Goal: Task Accomplishment & Management: Use online tool/utility

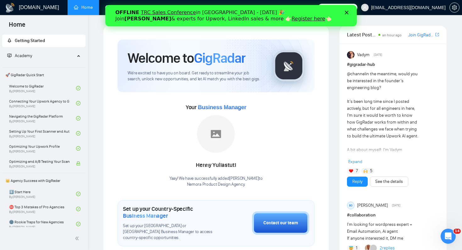
click at [346, 13] on icon "Close" at bounding box center [347, 13] width 4 height 4
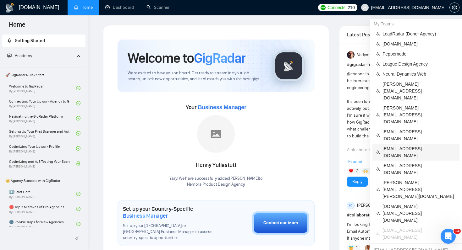
click at [399, 145] on span "[EMAIL_ADDRESS][DOMAIN_NAME]" at bounding box center [418, 152] width 73 height 14
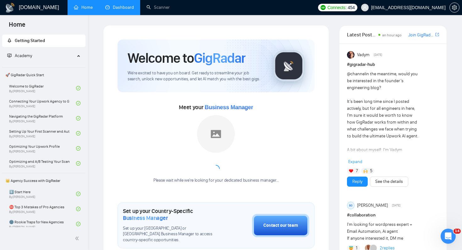
click at [117, 7] on link "Dashboard" at bounding box center [119, 7] width 29 height 5
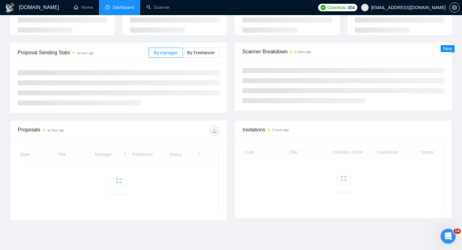
scroll to position [58, 0]
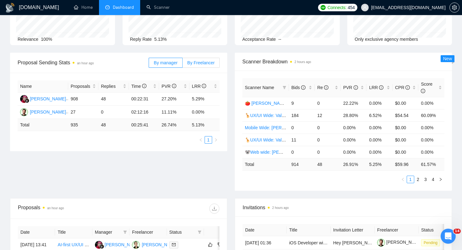
click at [196, 64] on span "By Freelancer" at bounding box center [200, 62] width 27 height 5
click at [183, 64] on input "By Freelancer" at bounding box center [183, 64] width 0 height 0
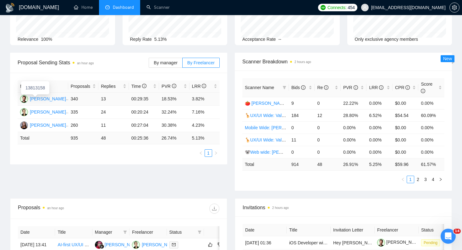
click at [32, 98] on div "[PERSON_NAME]" at bounding box center [48, 99] width 36 height 7
click at [46, 112] on div "[PERSON_NAME]" at bounding box center [48, 112] width 36 height 7
click at [47, 124] on div "[PERSON_NAME]" at bounding box center [48, 125] width 36 height 7
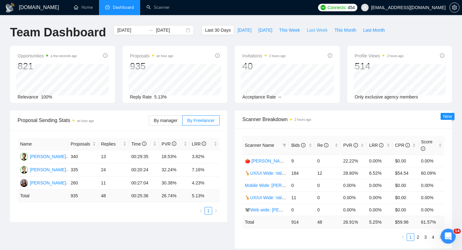
click at [314, 29] on span "Last Week" at bounding box center [317, 30] width 21 height 7
type input "[DATE]"
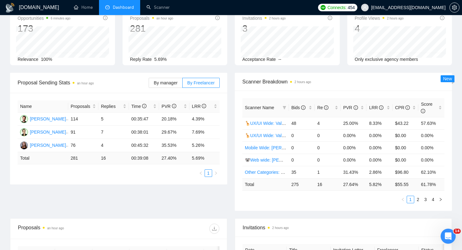
scroll to position [41, 0]
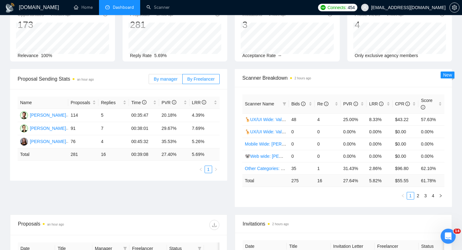
click at [169, 82] on label "By manager" at bounding box center [166, 79] width 34 height 10
click at [149, 81] on input "By manager" at bounding box center [149, 81] width 0 height 0
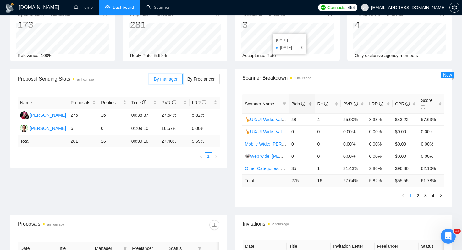
click at [296, 105] on span "Bids" at bounding box center [298, 103] width 14 height 5
click at [272, 131] on link "Roman🦒UX/UI Wide: [PERSON_NAME] 03/07 quest 22/09" at bounding box center [304, 131] width 118 height 5
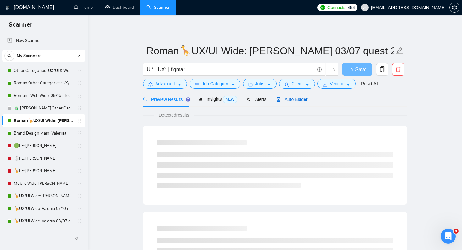
click at [290, 101] on span "Auto Bidder" at bounding box center [291, 99] width 31 height 5
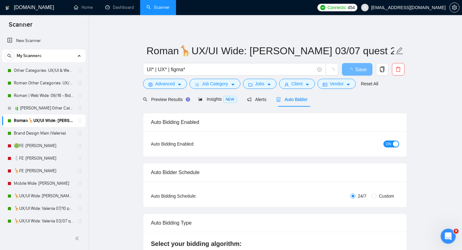
radio input "false"
radio input "true"
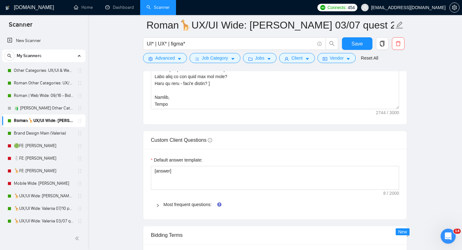
scroll to position [1100, 0]
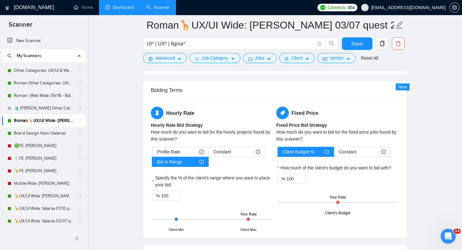
click at [109, 10] on link "Dashboard" at bounding box center [119, 7] width 29 height 5
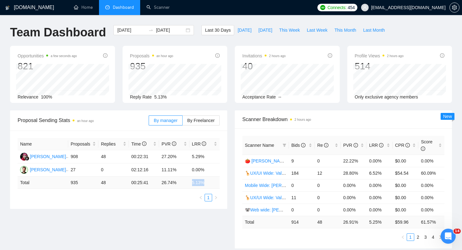
drag, startPoint x: 190, startPoint y: 183, endPoint x: 211, endPoint y: 183, distance: 20.7
click at [211, 183] on td "5.13 %" at bounding box center [204, 183] width 30 height 12
drag, startPoint x: 160, startPoint y: 182, endPoint x: 176, endPoint y: 182, distance: 15.4
click at [176, 182] on td "26.74 %" at bounding box center [174, 183] width 30 height 12
click at [168, 194] on ul "1" at bounding box center [119, 198] width 202 height 8
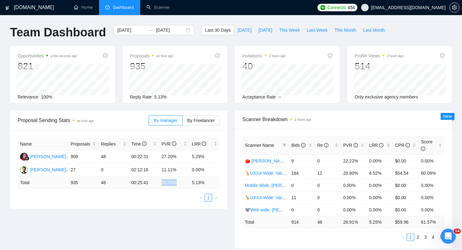
drag, startPoint x: 162, startPoint y: 183, endPoint x: 186, endPoint y: 183, distance: 23.6
click at [186, 183] on td "26.74 %" at bounding box center [174, 183] width 30 height 12
drag, startPoint x: 191, startPoint y: 184, endPoint x: 209, endPoint y: 182, distance: 18.0
click at [209, 182] on td "5.13 %" at bounding box center [204, 183] width 30 height 12
click at [195, 184] on td "5.13 %" at bounding box center [204, 183] width 30 height 12
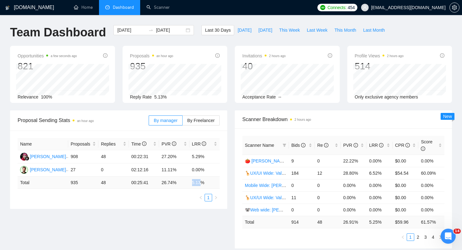
click at [195, 184] on td "5.13 %" at bounding box center [204, 183] width 30 height 12
click at [320, 30] on span "Last Week" at bounding box center [317, 30] width 21 height 7
type input "[DATE]"
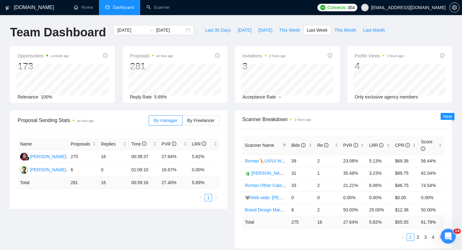
click at [204, 214] on div "Proposal Sending Stats an hour ago By manager By Freelancer Name Proposals Repl…" at bounding box center [230, 184] width 449 height 146
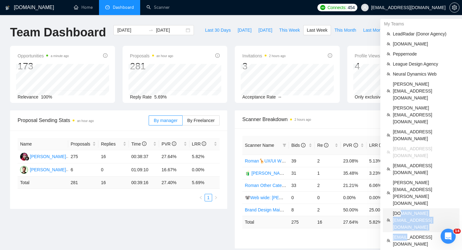
drag, startPoint x: 404, startPoint y: 155, endPoint x: 402, endPoint y: 141, distance: 13.4
click at [402, 141] on ul "LeadRadar (Donor Agency) [DOMAIN_NAME] Peppernode League Design Agency Neural D…" at bounding box center [421, 139] width 77 height 221
click at [402, 210] on span "[DOMAIN_NAME][EMAIL_ADDRESS][DOMAIN_NAME]" at bounding box center [424, 220] width 63 height 21
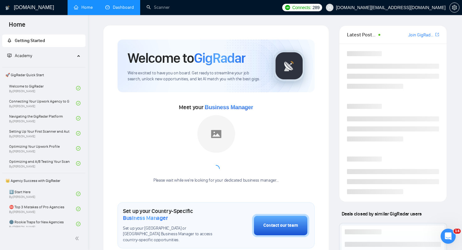
click at [120, 10] on link "Dashboard" at bounding box center [119, 7] width 29 height 5
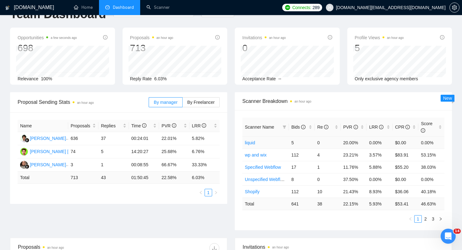
scroll to position [19, 0]
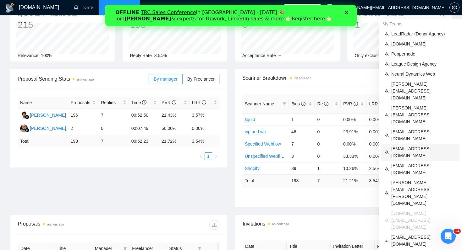
click at [404, 145] on span "[EMAIL_ADDRESS][DOMAIN_NAME]" at bounding box center [423, 152] width 64 height 14
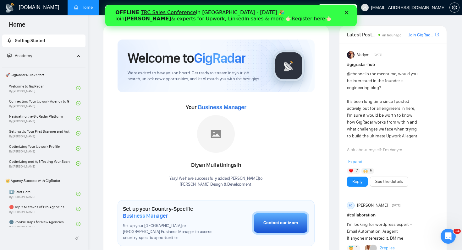
click at [349, 15] on div "OFFLINE TRC Sales Conference in Kyiv - October 18 🎉 Join Tamara Levit & experts…" at bounding box center [230, 16] width 251 height 16
click at [348, 15] on div "OFFLINE TRC Sales Conference in Kyiv - October 18 🎉 Join Tamara Levit & experts…" at bounding box center [230, 16] width 251 height 16
click at [345, 8] on div "OFFLINE TRC Sales Conference in Kyiv - October 18 🎉 Join Tamara Levit & experts…" at bounding box center [230, 16] width 231 height 16
click at [347, 12] on polygon "Close" at bounding box center [347, 13] width 4 height 4
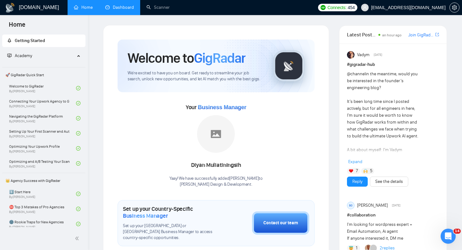
click at [122, 10] on link "Dashboard" at bounding box center [119, 7] width 29 height 5
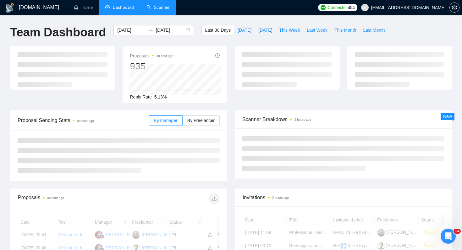
click at [159, 7] on link "Scanner" at bounding box center [157, 7] width 23 height 5
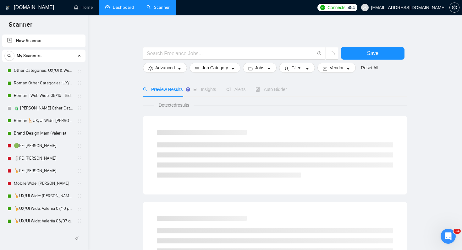
click at [123, 5] on link "Dashboard" at bounding box center [119, 7] width 29 height 5
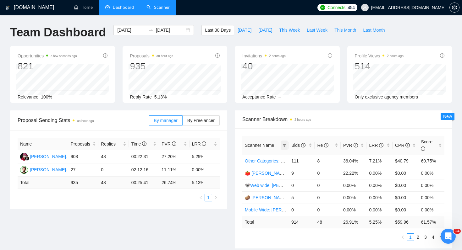
click at [285, 145] on icon "filter" at bounding box center [284, 146] width 4 height 4
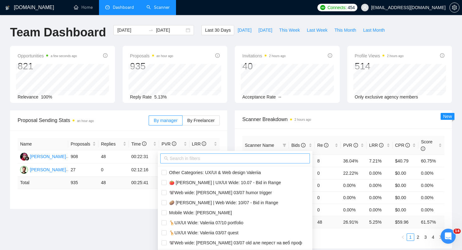
click at [229, 159] on input "text" at bounding box center [238, 158] width 136 height 7
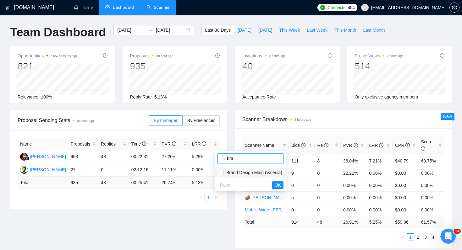
type input "bra"
click at [245, 174] on span "Brand Design Main (Valeriia)" at bounding box center [253, 172] width 58 height 5
checkbox input "true"
click at [279, 184] on span "OK" at bounding box center [278, 185] width 6 height 7
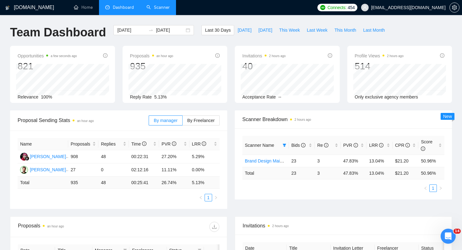
click at [309, 192] on ul "1" at bounding box center [343, 189] width 202 height 8
click at [265, 161] on link "Brand Design Main (Valeriia)" at bounding box center [273, 161] width 56 height 5
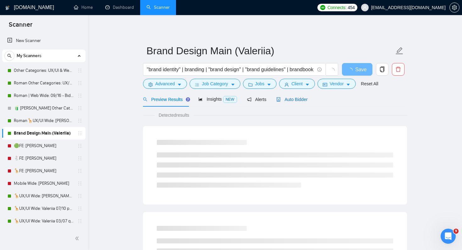
click at [289, 102] on div "Auto Bidder" at bounding box center [291, 99] width 31 height 7
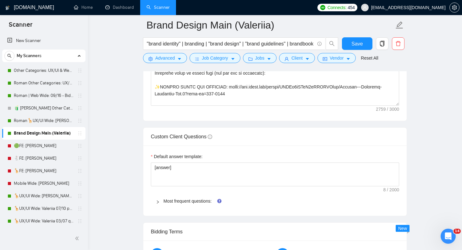
scroll to position [879, 0]
click at [381, 40] on button "button" at bounding box center [382, 43] width 13 height 13
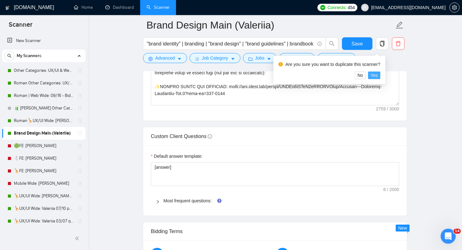
click at [378, 74] on span "Yes" at bounding box center [373, 75] width 7 height 7
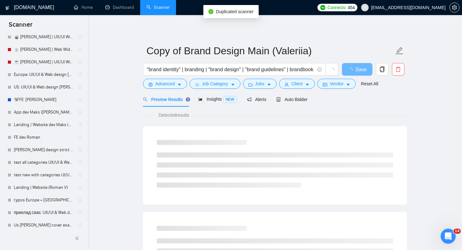
scroll to position [327, 0]
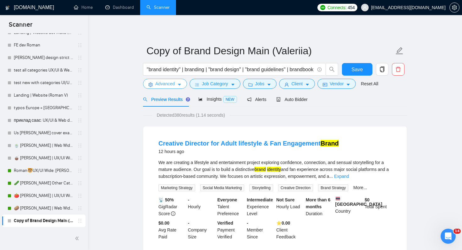
click at [175, 82] on span "Advanced" at bounding box center [164, 83] width 19 height 7
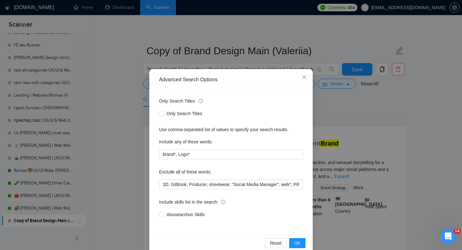
click at [127, 127] on div "Advanced Search Options Only Search Titles: Only Search Titles Use comma-separa…" at bounding box center [231, 125] width 462 height 250
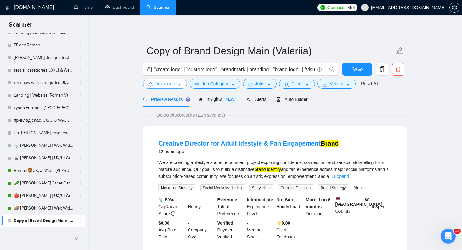
scroll to position [0, 545]
click at [174, 84] on span "Advanced" at bounding box center [164, 83] width 19 height 7
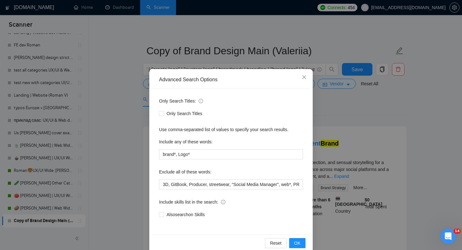
click at [111, 161] on div "Advanced Search Options Only Search Titles: Only Search Titles Use comma-separa…" at bounding box center [231, 125] width 462 height 250
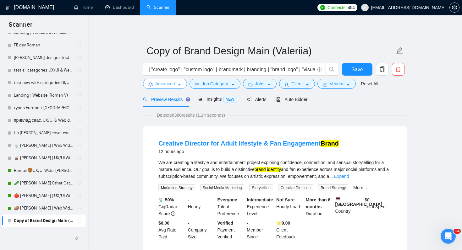
click at [164, 84] on span "Advanced" at bounding box center [164, 83] width 19 height 7
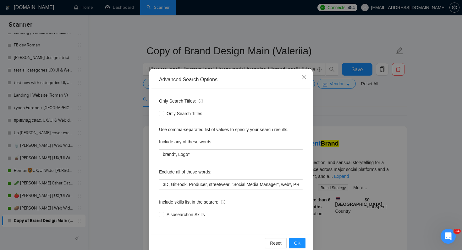
click at [121, 154] on div "Advanced Search Options Only Search Titles: Only Search Titles Use comma-separa…" at bounding box center [231, 125] width 462 height 250
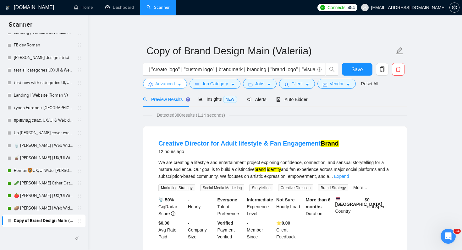
click at [173, 85] on span "Advanced" at bounding box center [164, 83] width 19 height 7
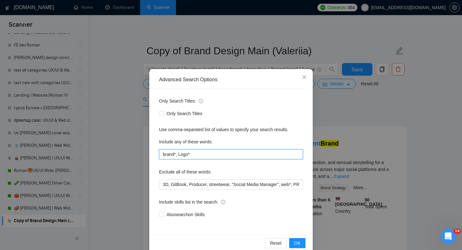
drag, startPoint x: 197, startPoint y: 155, endPoint x: 138, endPoint y: 156, distance: 59.4
click at [138, 156] on div "Advanced Search Options Only Search Titles: Only Search Titles Use comma-separa…" at bounding box center [231, 125] width 462 height 250
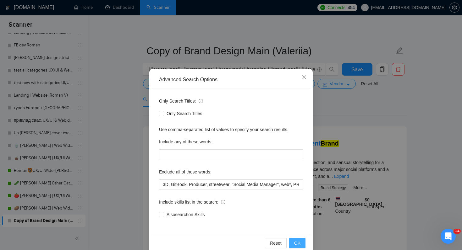
click at [303, 243] on button "OK" at bounding box center [297, 243] width 16 height 10
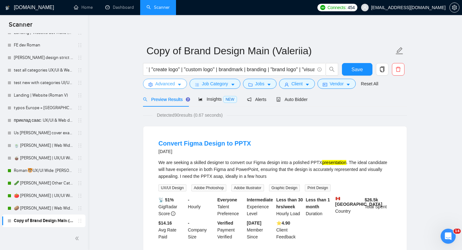
click at [172, 85] on span "Advanced" at bounding box center [164, 83] width 19 height 7
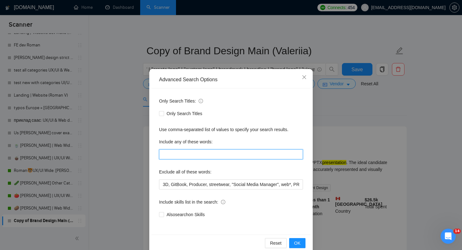
click at [198, 158] on input "text" at bounding box center [231, 155] width 144 height 10
type input "brand*, Logo*"
click at [206, 163] on div "Only Search Titles: Only Search Titles Use comma-separated list of values to sp…" at bounding box center [230, 162] width 159 height 146
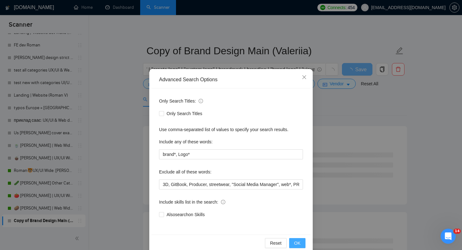
click at [302, 240] on button "OK" at bounding box center [297, 243] width 16 height 10
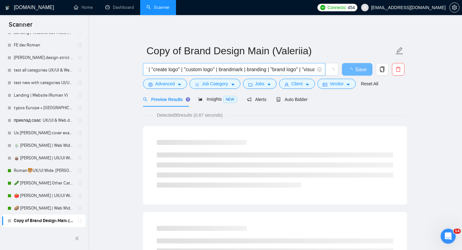
click at [283, 70] on input ""brand identity" | branding | "brand design" | "brand guidelines" | brandbook |…" at bounding box center [231, 70] width 168 height 8
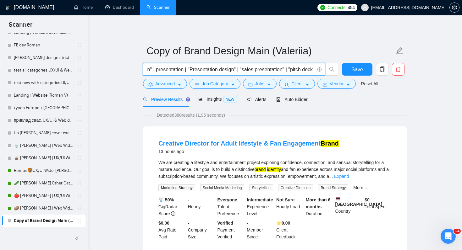
click at [265, 71] on input ""brand identity" | branding | "brand design" | "brand guidelines" | brandbook |…" at bounding box center [231, 70] width 168 height 8
click at [173, 69] on input ""brand identity" | branding | "brand design" | "brand guidelines" | brandbook |…" at bounding box center [231, 70] width 168 height 8
click at [200, 69] on input ""brand identity" | branding | "brand design" | "brand guidelines" | brandbook |…" at bounding box center [231, 70] width 168 height 8
click at [206, 69] on input ""brand identity" | branding | "brand design" | "brand guidelines" | brandbook |…" at bounding box center [231, 70] width 168 height 8
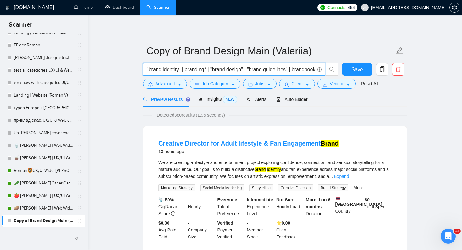
click at [249, 69] on input ""brand identity" | branding* | "brand design" | "brand guidelines" | brandbook …" at bounding box center [231, 70] width 168 height 8
click at [239, 69] on input ""brand identity" | branding* | "brand design" | "brand guidelines" | brandbook …" at bounding box center [231, 70] width 168 height 8
click at [284, 68] on input ""brand identity" | branding* | "brand design" | "brand guidelines" | brandbook*…" at bounding box center [231, 70] width 168 height 8
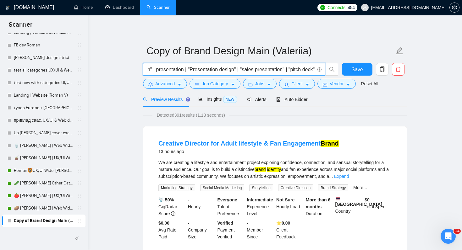
drag, startPoint x: 161, startPoint y: 68, endPoint x: 462, endPoint y: 89, distance: 301.4
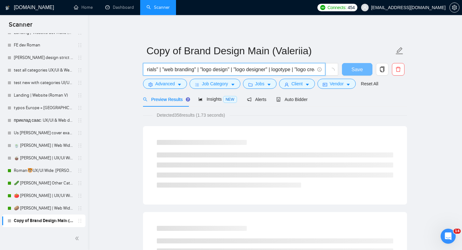
click at [309, 70] on input ""brand identity" | branding* | "brand design" | "brand guidelines" | brandbook*…" at bounding box center [231, 70] width 168 height 8
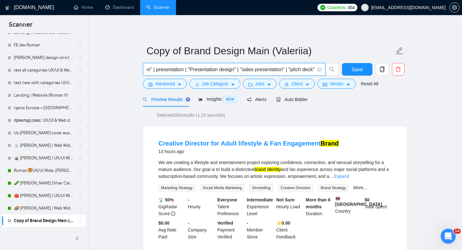
type input ""brand identity" | branding* | "brand design" | "brand guidelines" | brandbook*…"
click at [315, 70] on span ""brand identity" | branding* | "brand design" | "brand guidelines" | brandbook*…" at bounding box center [234, 69] width 182 height 13
click at [214, 98] on span "Insights NEW" at bounding box center [217, 99] width 38 height 5
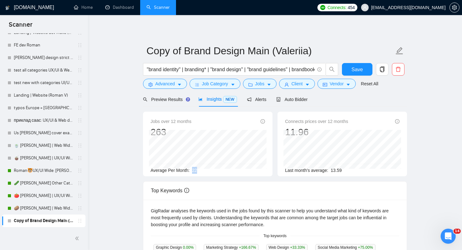
drag, startPoint x: 192, startPoint y: 172, endPoint x: 235, endPoint y: 172, distance: 43.0
click at [235, 172] on div "Average Per Month: 22" at bounding box center [208, 170] width 114 height 7
click at [164, 97] on span "Preview Results" at bounding box center [165, 99] width 45 height 5
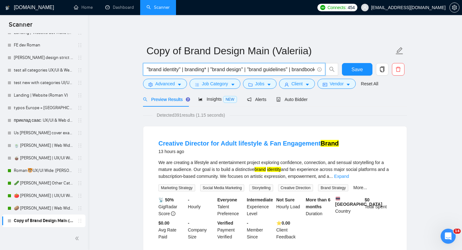
click at [188, 68] on input ""brand identity" | branding* | "brand design" | "brand guidelines" | brandbook*…" at bounding box center [231, 70] width 168 height 8
click at [234, 71] on input ""brand identity" | branding* | "brand design" | "brand guidelines" | brandbook*…" at bounding box center [231, 70] width 168 height 8
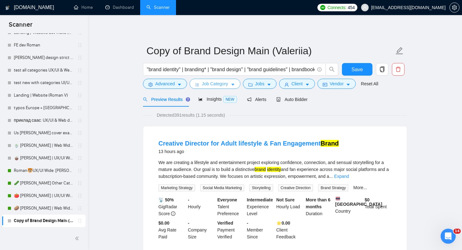
click at [228, 81] on span "Job Category" at bounding box center [215, 83] width 26 height 7
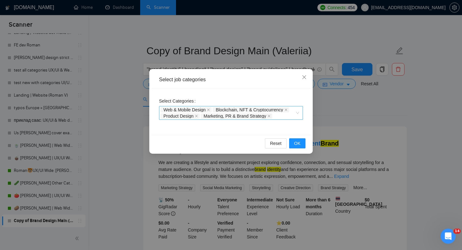
click at [284, 117] on div "Web & Mobile Design Blockchain, NFT & Cryptocurrency Product Design Marketing, …" at bounding box center [228, 113] width 134 height 13
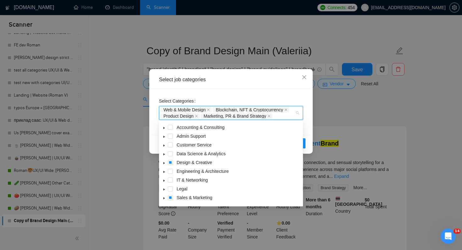
click at [165, 163] on icon "caret-down" at bounding box center [163, 163] width 3 height 3
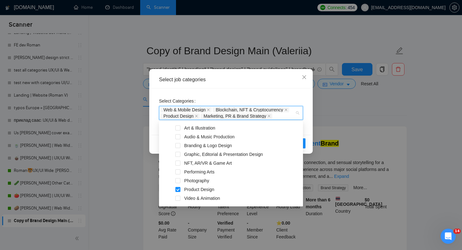
scroll to position [49, 0]
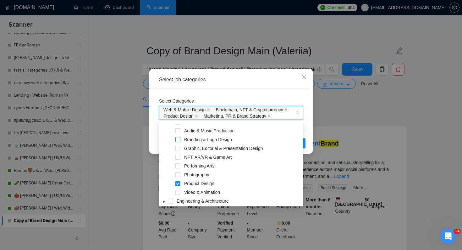
click at [178, 140] on span at bounding box center [177, 139] width 5 height 5
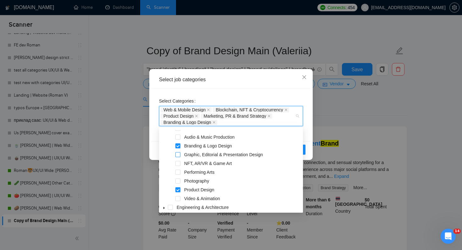
click at [178, 152] on span at bounding box center [177, 154] width 5 height 5
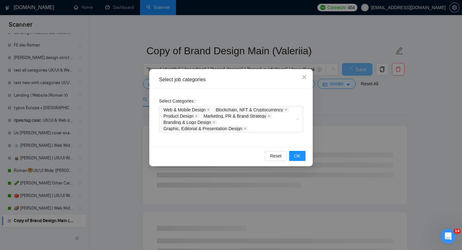
click at [155, 137] on div "Select Categories Web & Mobile Design Blockchain, NFT & Cryptocurrency Product …" at bounding box center [230, 118] width 159 height 59
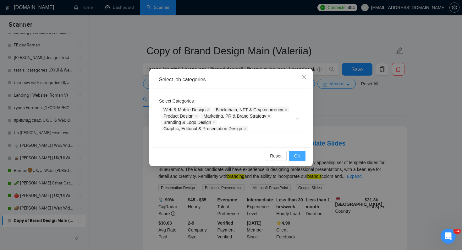
click at [300, 158] on span "OK" at bounding box center [297, 156] width 6 height 7
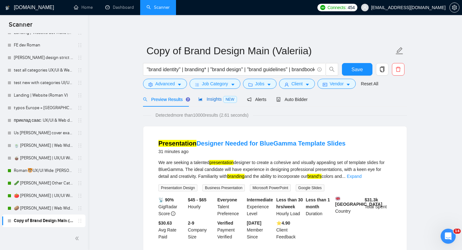
click at [213, 102] on div "Insights NEW" at bounding box center [217, 99] width 38 height 7
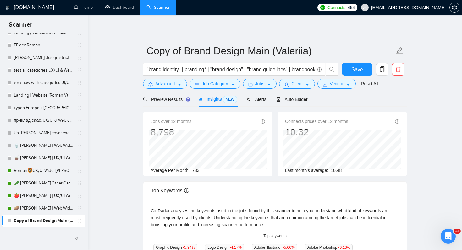
click at [197, 172] on span "733" at bounding box center [195, 170] width 7 height 5
click at [199, 172] on span "733" at bounding box center [195, 170] width 7 height 5
